Goal: Task Accomplishment & Management: Complete application form

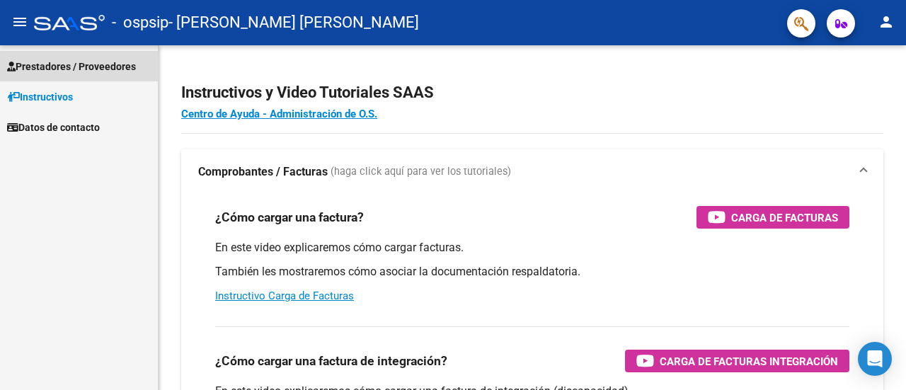
click at [67, 67] on span "Prestadores / Proveedores" at bounding box center [71, 67] width 129 height 16
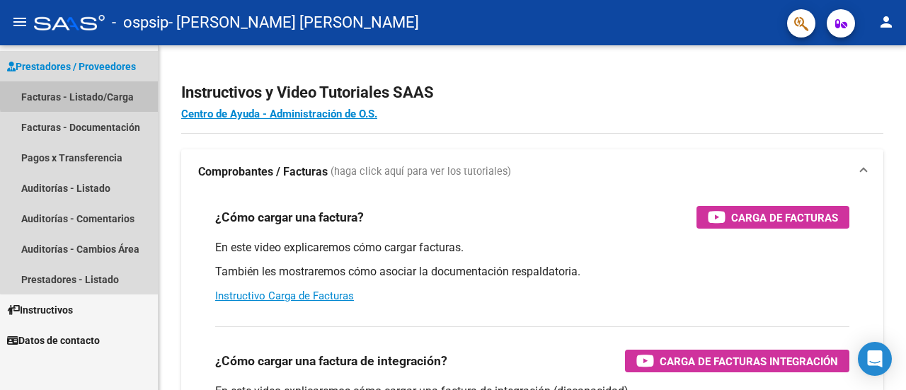
click at [102, 93] on link "Facturas - Listado/Carga" at bounding box center [79, 96] width 158 height 30
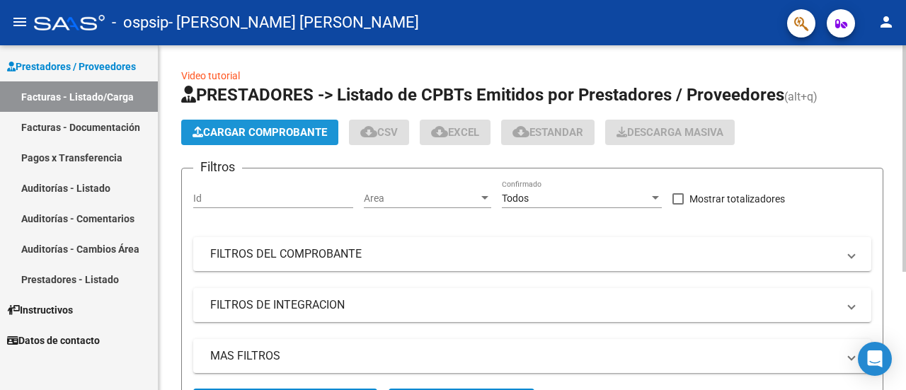
click at [282, 130] on span "Cargar Comprobante" at bounding box center [259, 132] width 134 height 13
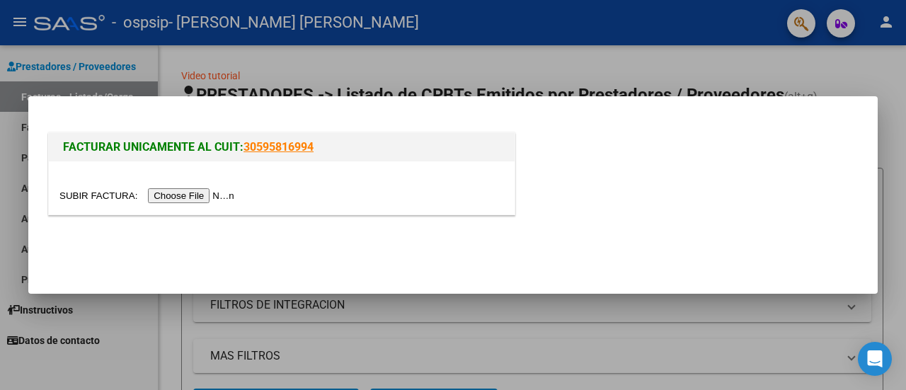
click at [192, 192] on input "file" at bounding box center [148, 195] width 179 height 15
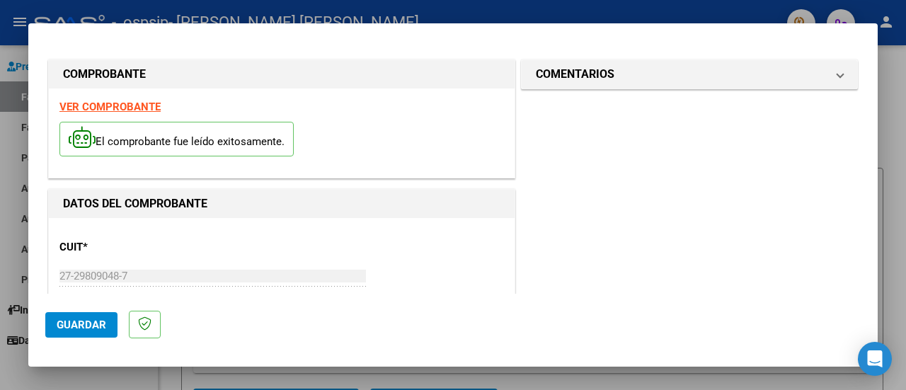
click at [348, 230] on div "CUIT * 27-29809048-7 Ingresar CUIT ANALISIS PRESTADOR" at bounding box center [281, 278] width 444 height 98
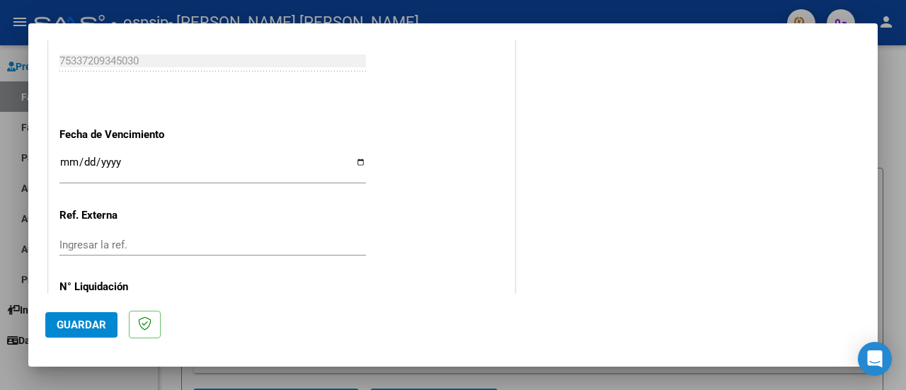
scroll to position [938, 0]
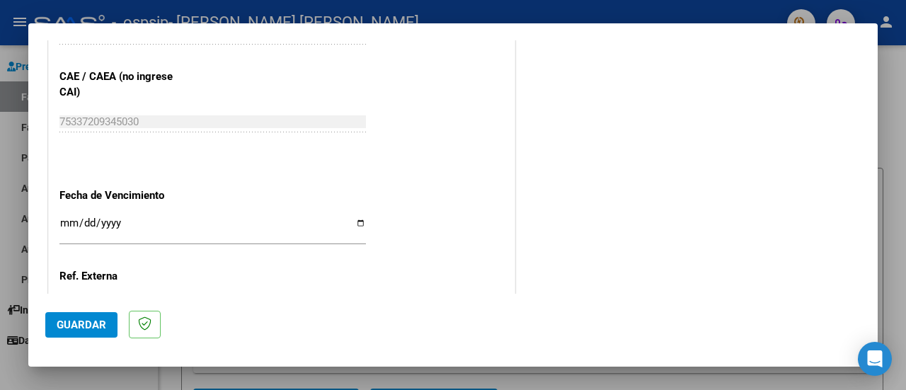
scroll to position [875, 0]
click at [357, 221] on input "Ingresar la fecha" at bounding box center [212, 229] width 306 height 23
type input "[DATE]"
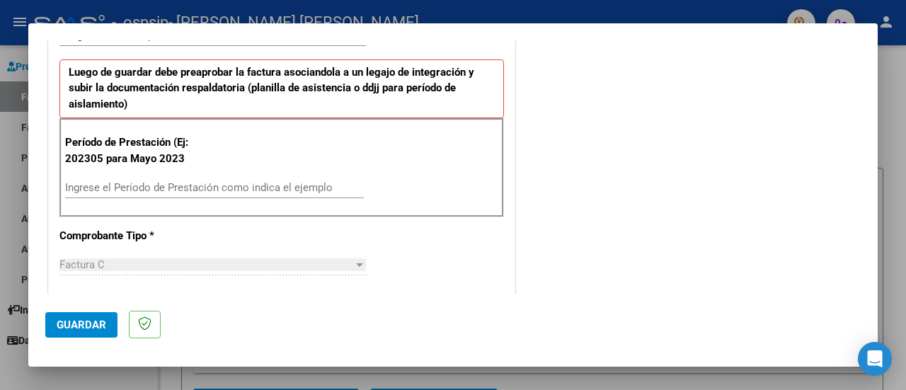
scroll to position [340, 0]
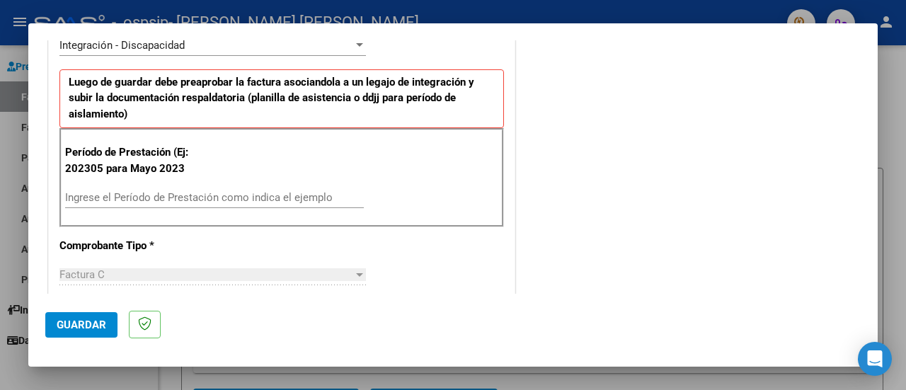
click at [142, 191] on input "Ingrese el Período de Prestación como indica el ejemplo" at bounding box center [214, 197] width 299 height 13
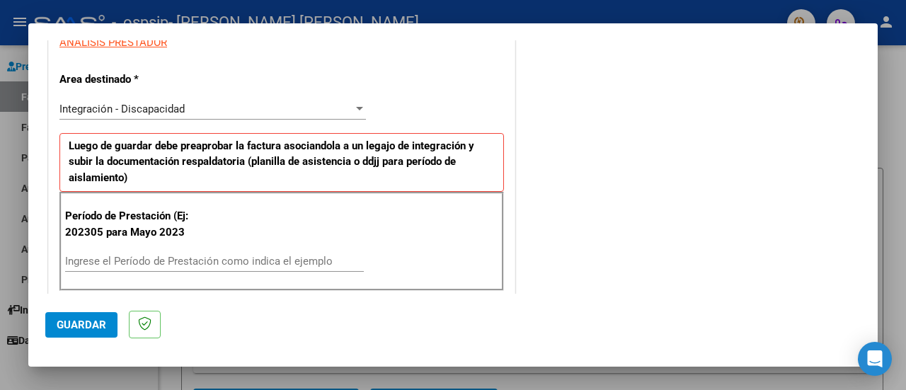
scroll to position [275, 0]
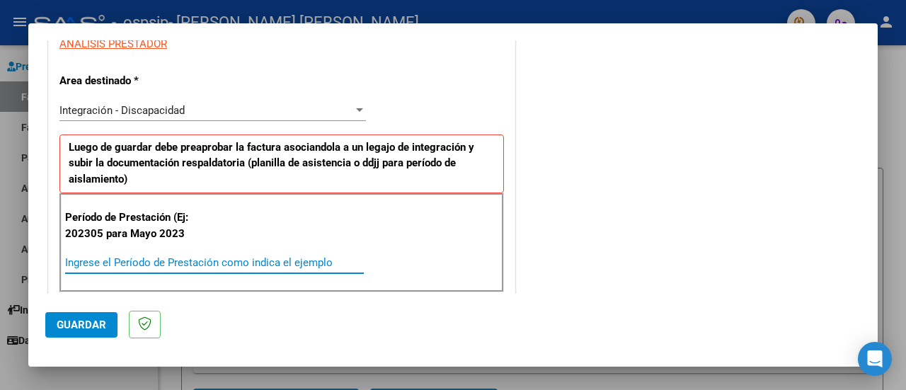
click at [150, 263] on input "Ingrese el Período de Prestación como indica el ejemplo" at bounding box center [214, 262] width 299 height 13
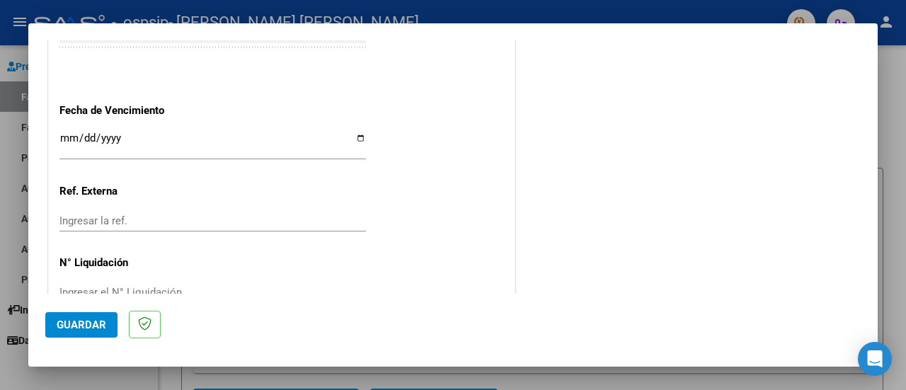
scroll to position [993, 0]
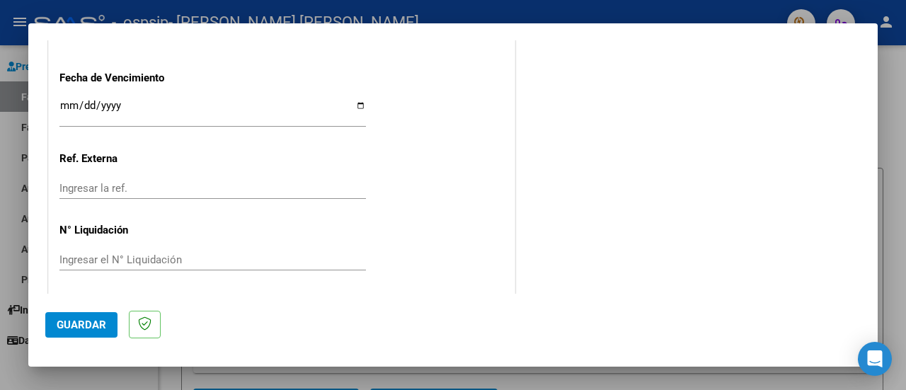
type input "202507"
click at [76, 318] on span "Guardar" at bounding box center [82, 324] width 50 height 13
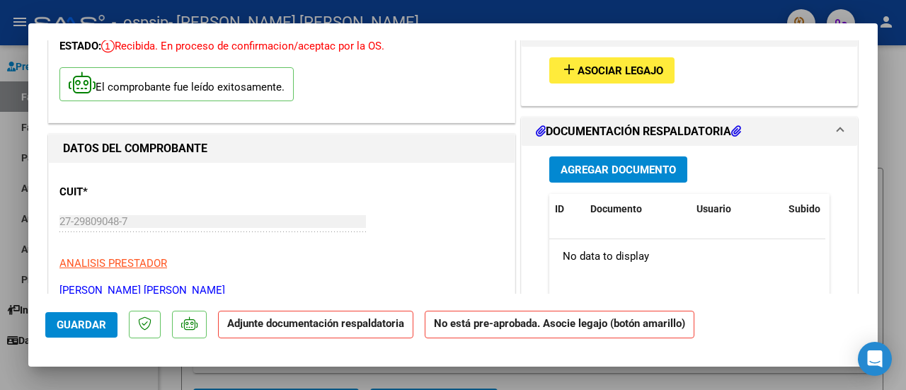
scroll to position [0, 0]
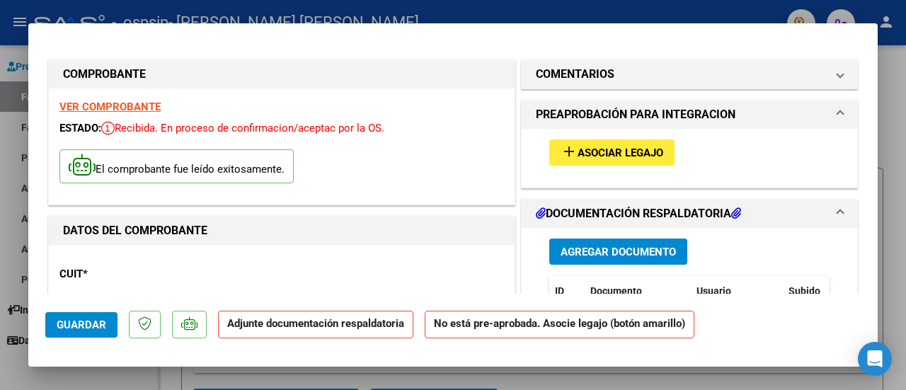
click at [566, 150] on mat-icon "add" at bounding box center [568, 151] width 17 height 17
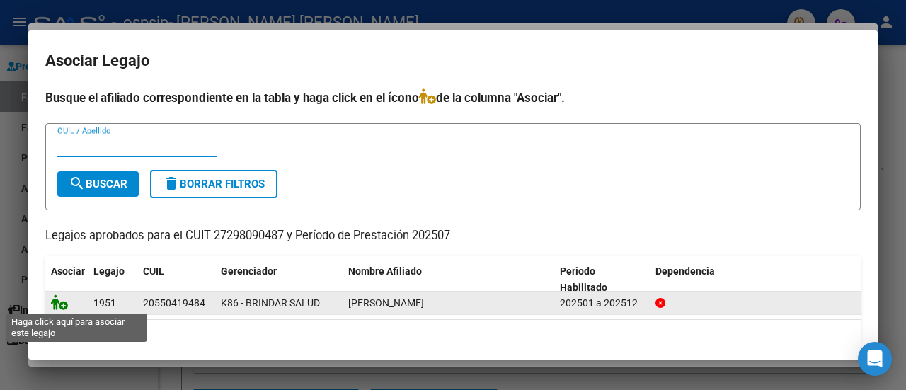
click at [62, 302] on icon at bounding box center [59, 302] width 17 height 16
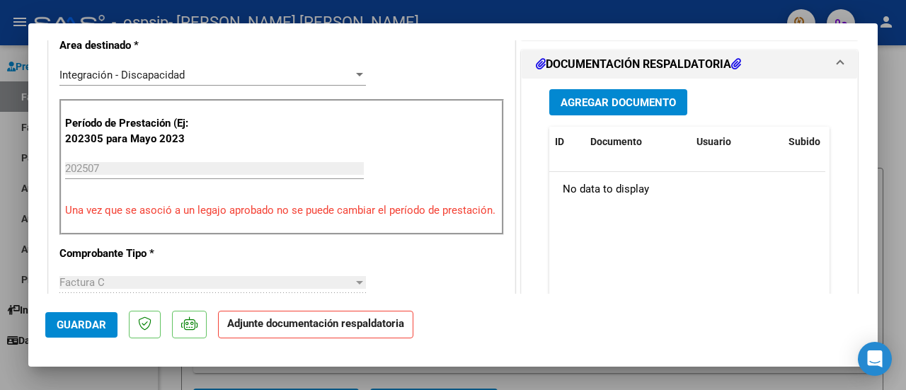
scroll to position [364, 0]
click at [654, 97] on span "Agregar Documento" at bounding box center [617, 102] width 115 height 13
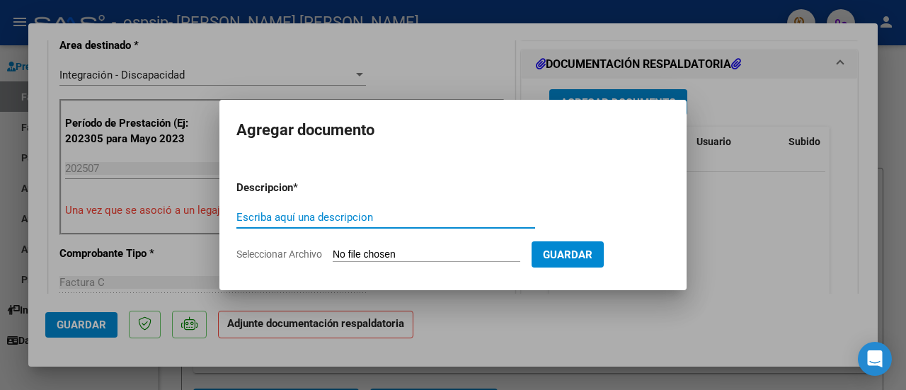
click at [301, 217] on input "Escriba aquí una descripcion" at bounding box center [385, 217] width 299 height 13
type input "P"
type input "Planilla de asistencia 07/2025"
click at [430, 250] on input "Seleccionar Archivo" at bounding box center [427, 254] width 188 height 13
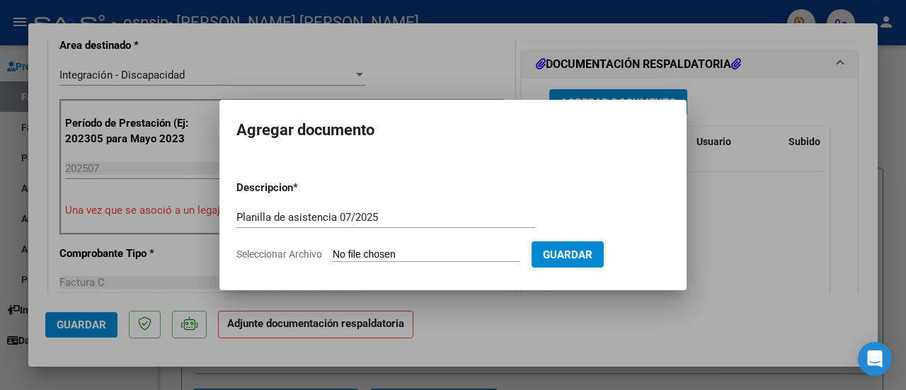
type input "C:\fakepath\CamScanner [DATE] 23.02.pdf"
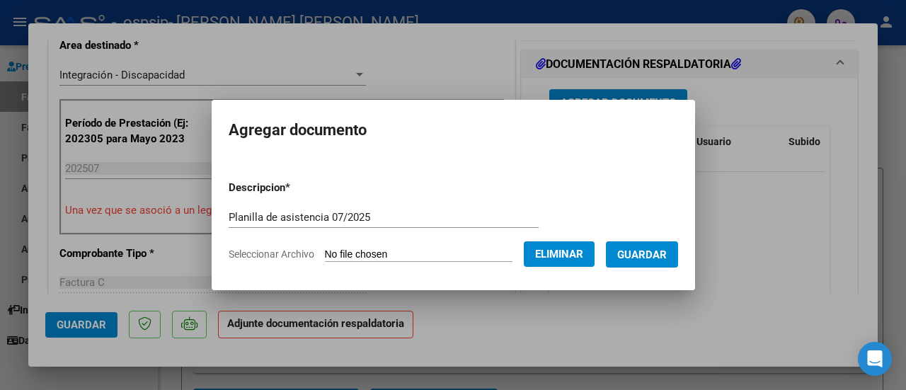
click at [667, 253] on span "Guardar" at bounding box center [642, 254] width 50 height 13
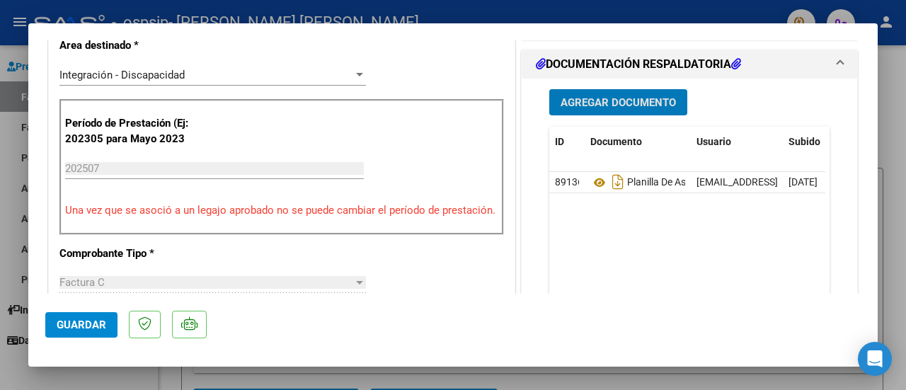
scroll to position [518, 0]
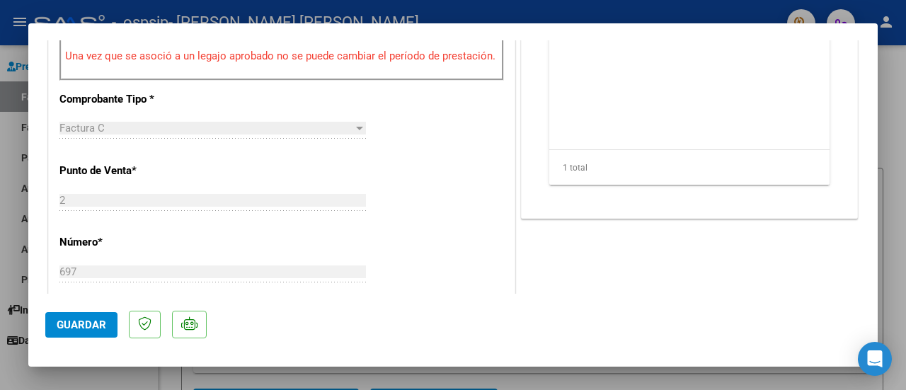
click at [85, 319] on span "Guardar" at bounding box center [82, 324] width 50 height 13
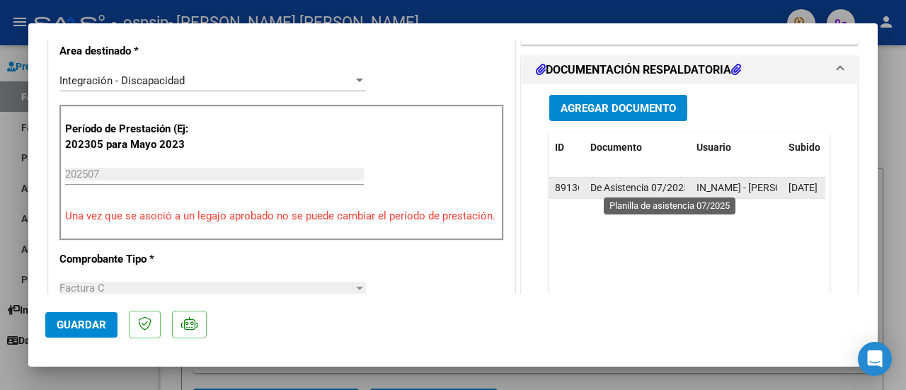
scroll to position [0, 79]
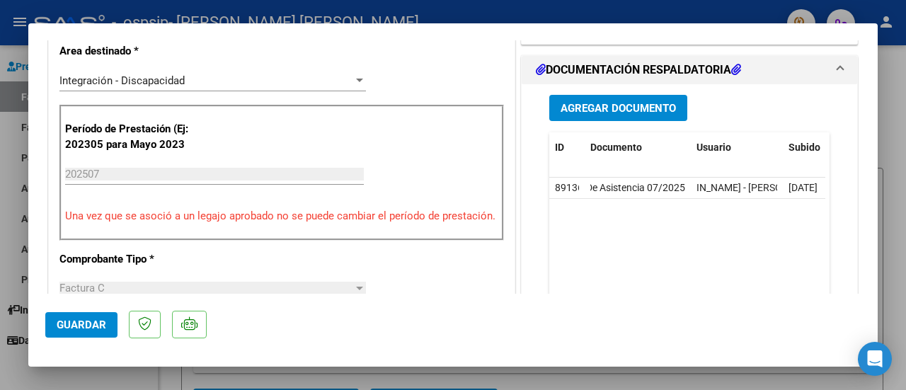
click at [81, 322] on span "Guardar" at bounding box center [82, 324] width 50 height 13
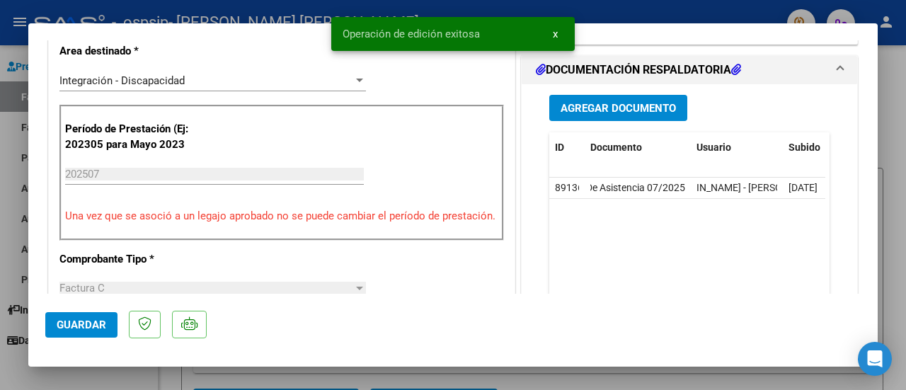
click at [901, 229] on div at bounding box center [453, 195] width 906 height 390
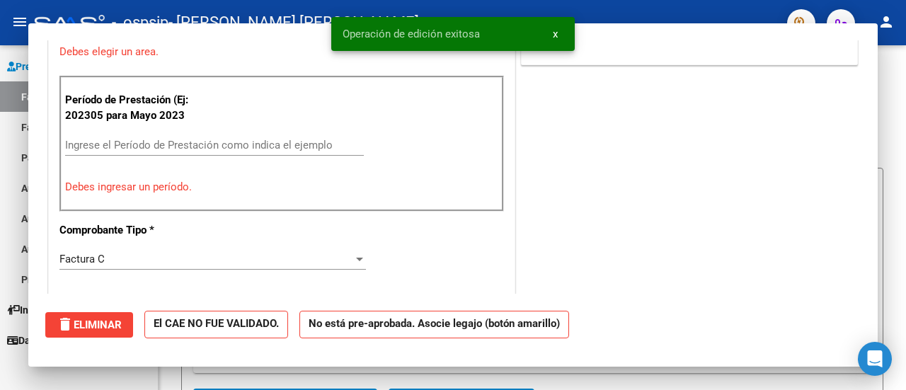
scroll to position [0, 0]
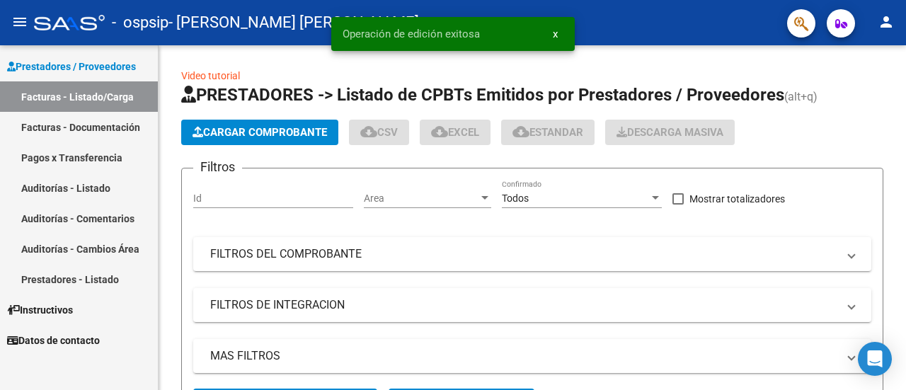
click at [50, 126] on link "Facturas - Documentación" at bounding box center [79, 127] width 158 height 30
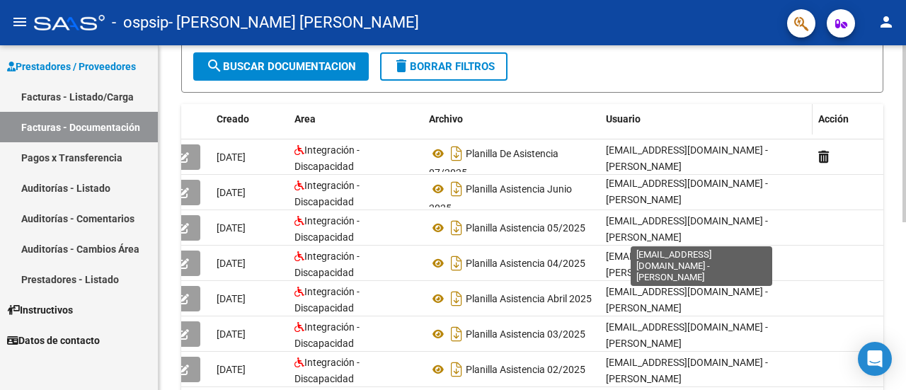
scroll to position [235, 0]
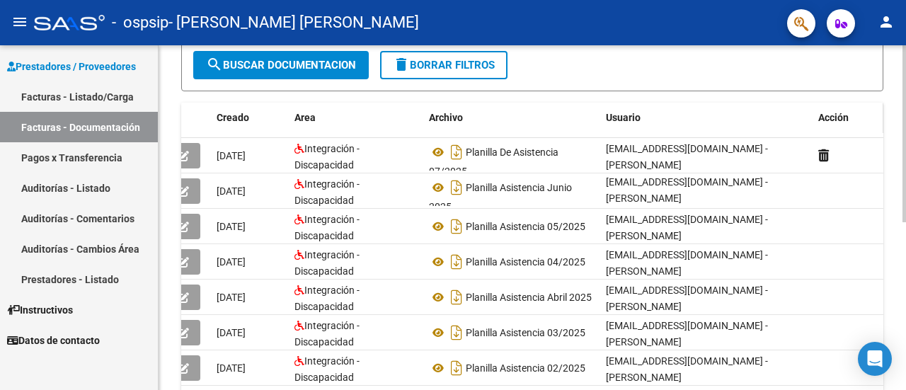
click at [848, 119] on span "Acción" at bounding box center [833, 117] width 30 height 11
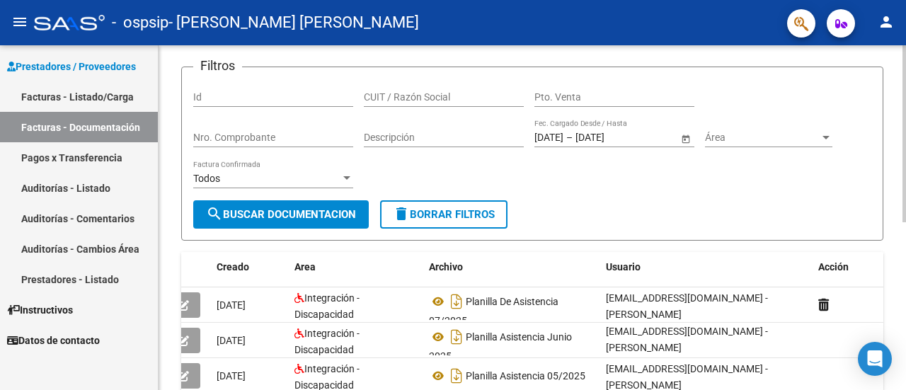
scroll to position [0, 0]
